Goal: Transaction & Acquisition: Book appointment/travel/reservation

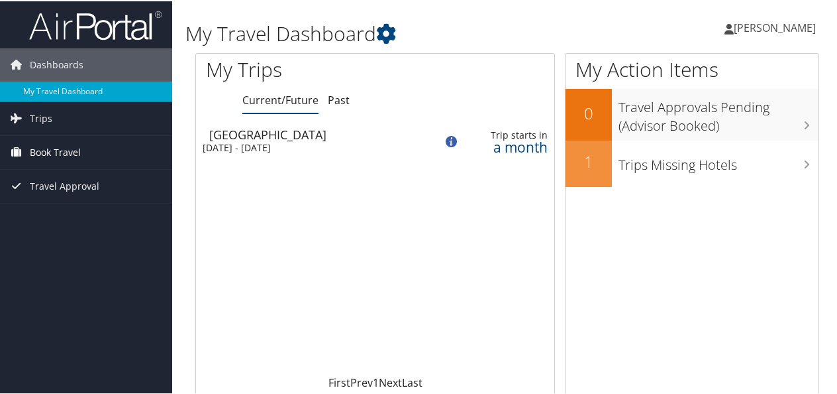
click at [74, 157] on span "Book Travel" at bounding box center [55, 150] width 51 height 33
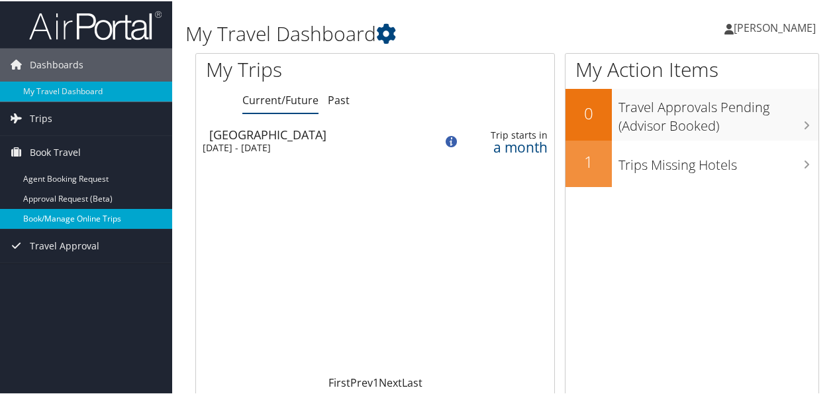
click at [99, 216] on link "Book/Manage Online Trips" at bounding box center [86, 217] width 172 height 20
